Goal: Transaction & Acquisition: Purchase product/service

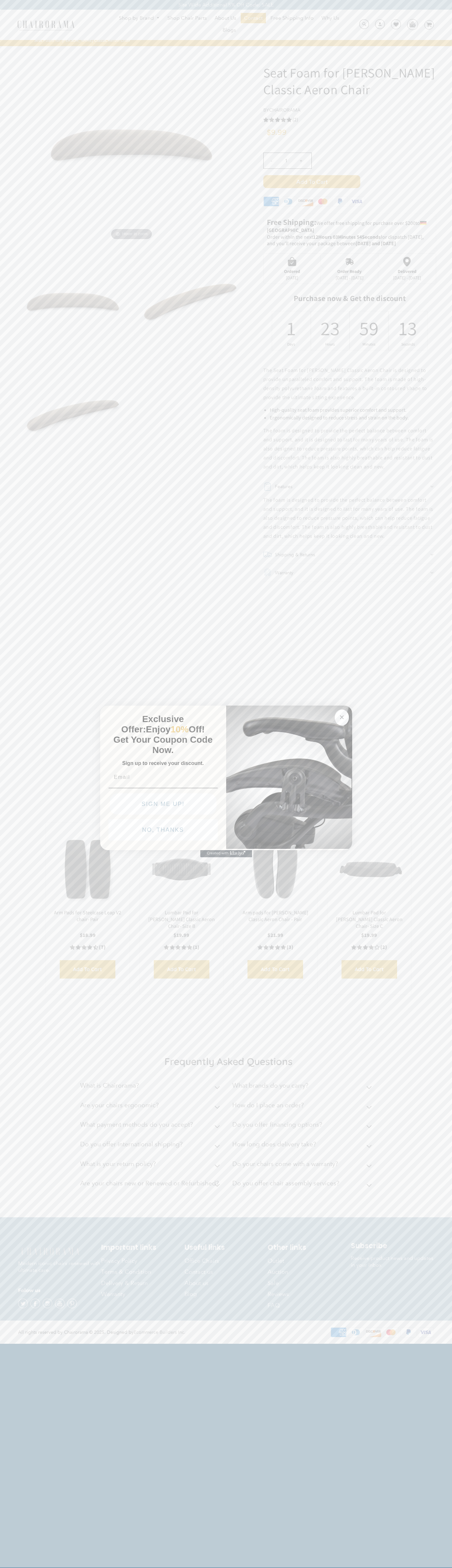
click at [342, 716] on icon "Close dialog" at bounding box center [342, 717] width 4 height 4
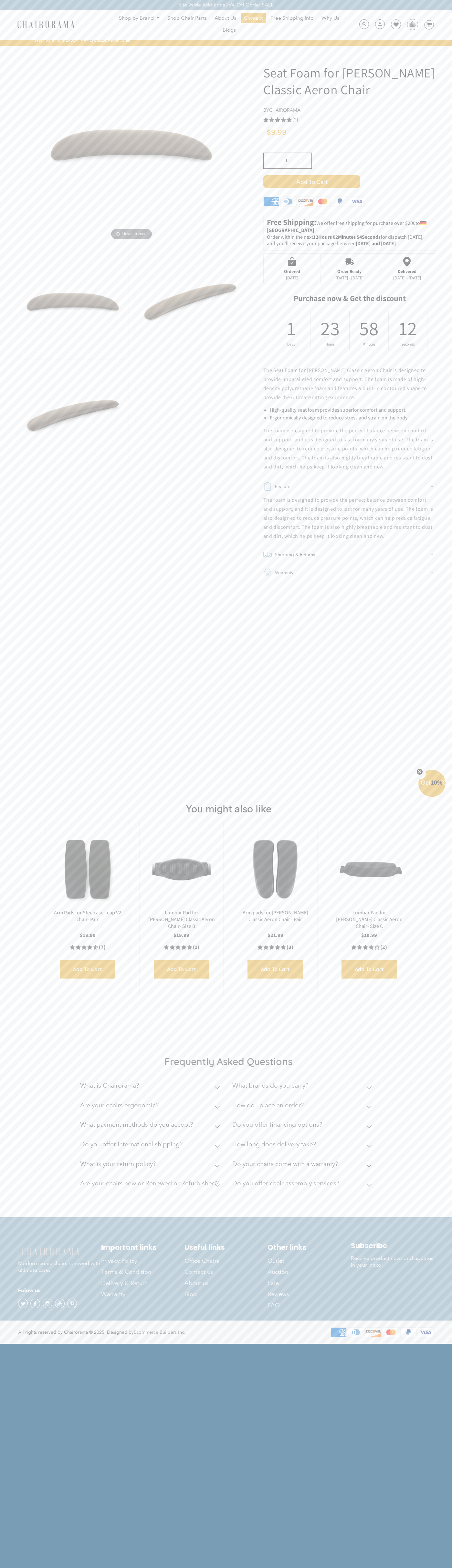
click at [312, 182] on span "Add to Cart" at bounding box center [311, 182] width 97 height 13
click at [412, 24] on img at bounding box center [411, 23] width 10 height 10
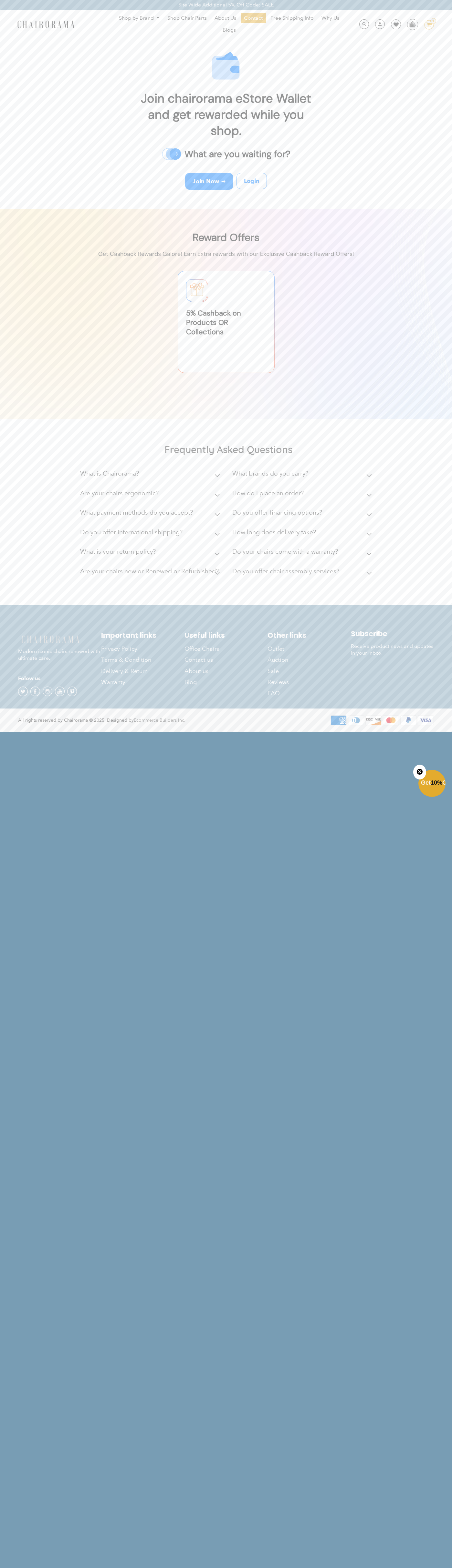
click at [422, 23] on link "1 image/svg+xml Layer 1" at bounding box center [427, 24] width 14 height 10
click at [433, 433] on div "Frequently Asked Questions What is Chairorama? Chairorama is your go-to destina…" at bounding box center [226, 513] width 452 height 184
click at [51, 731] on html "Site Wide Additional 5% Off Code: SALE Site Wide Additional 5% Off Code: SALE S…" at bounding box center [226, 365] width 452 height 731
click at [31, 654] on p "Modern iconic chairs renewed with ultimate care." at bounding box center [60, 648] width 83 height 27
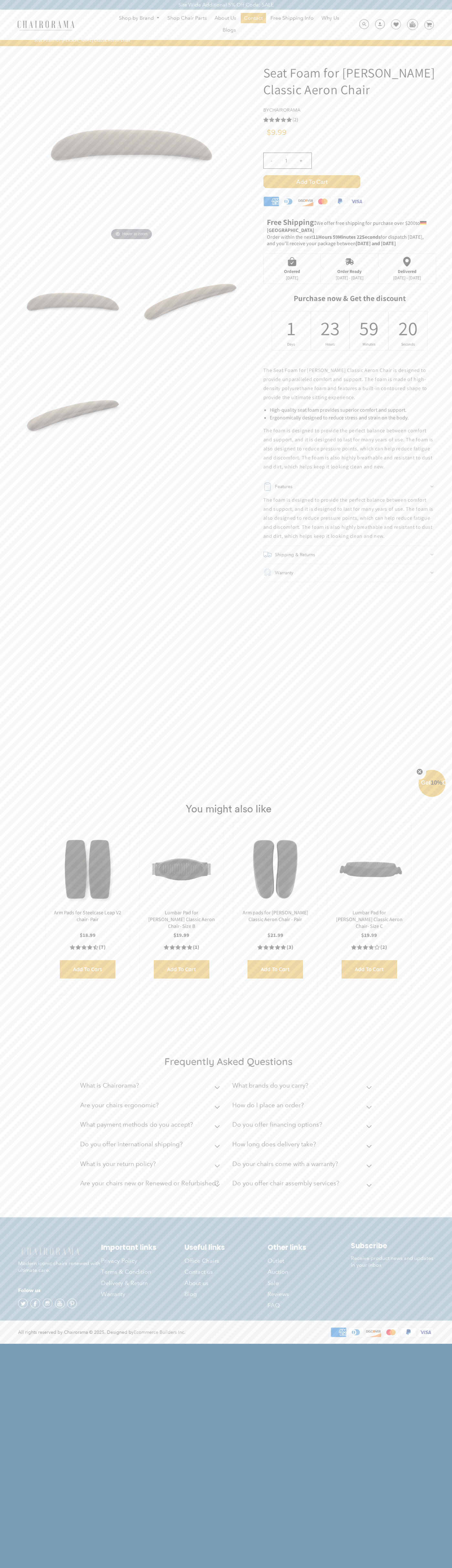
click at [266, 120] on use "5.0 rating (2 votes)" at bounding box center [266, 119] width 5 height 5
click at [350, 169] on div "- 1 +" at bounding box center [349, 163] width 173 height 25
click at [312, 182] on span "Add to Cart" at bounding box center [311, 182] width 97 height 13
click at [350, 269] on div "Order Ready" at bounding box center [349, 272] width 28 height 5
click at [312, 182] on span "Add to Cart" at bounding box center [311, 182] width 97 height 13
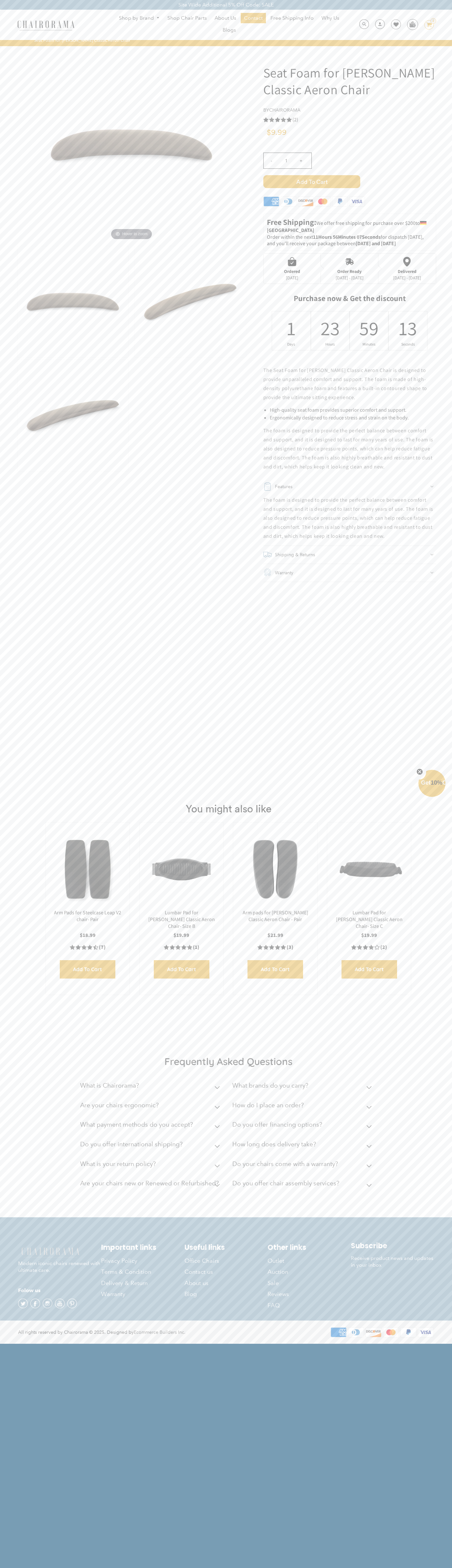
click at [412, 24] on img at bounding box center [411, 23] width 10 height 10
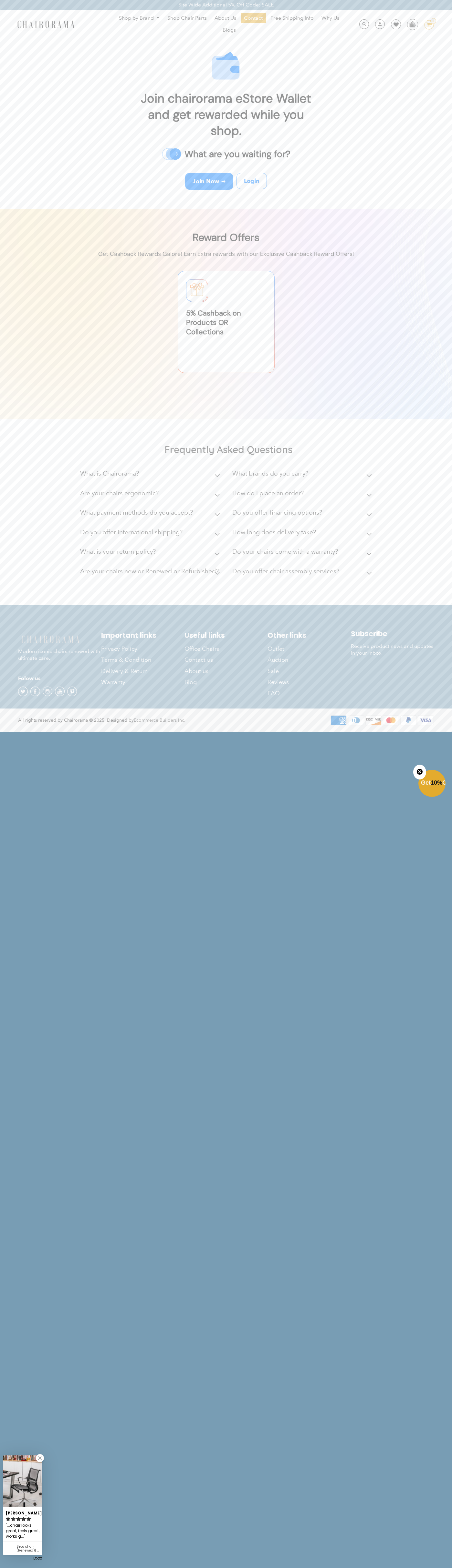
click at [110, 18] on ul "Shop by Brand [GEOGRAPHIC_DATA] [PERSON_NAME] Steelcase [PERSON_NAME] Human Sca…" at bounding box center [229, 24] width 247 height 23
click at [431, 731] on html "Site Wide Additional 5% Off Code: SALE Site Wide Additional 5% Off Code: SALE S…" at bounding box center [226, 365] width 452 height 731
click at [323, 731] on html "Site Wide Additional 5% Off Code: SALE Site Wide Additional 5% Off Code: SALE S…" at bounding box center [226, 365] width 452 height 731
click at [7, 462] on div "Frequently Asked Questions What is Chairorama? Chairorama is your go-to destina…" at bounding box center [226, 513] width 452 height 184
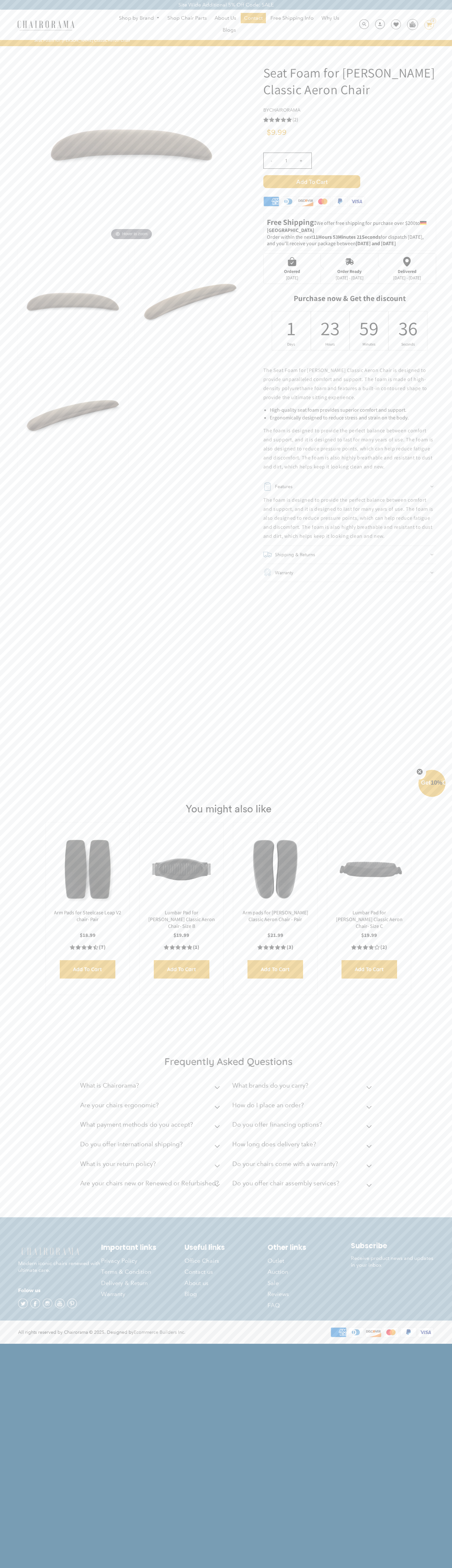
click at [419, 772] on icon "Close teaser" at bounding box center [419, 771] width 3 height 3
